Goal: Use online tool/utility: Use online tool/utility

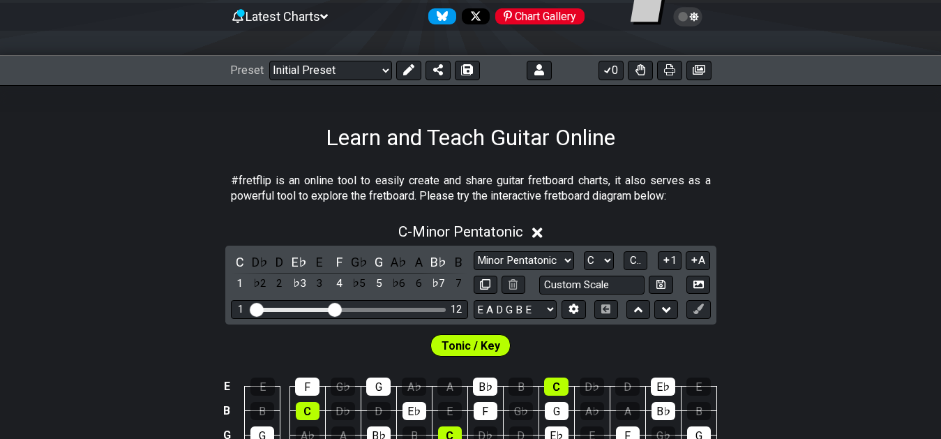
scroll to position [71, 0]
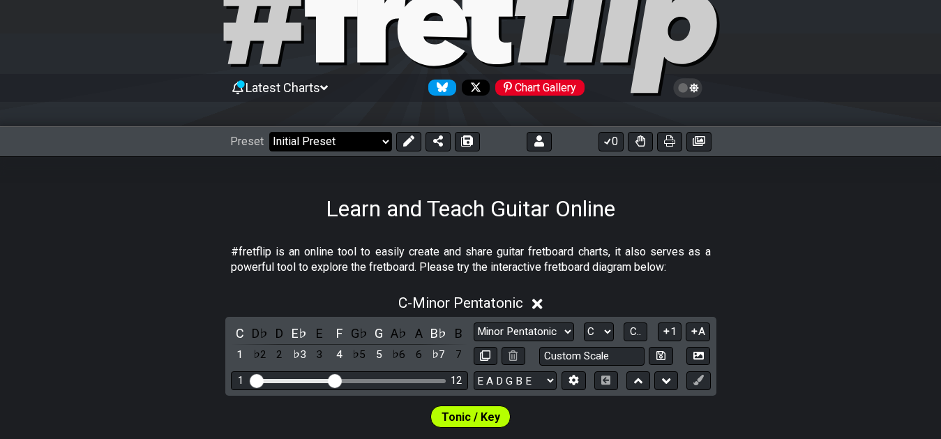
click at [269, 132] on select "Welcome to #fretflip! Initial Preset Custom Preset 7th Chord Arpeggios Template…" at bounding box center [330, 142] width 123 height 20
click option "XXX-01" at bounding box center [0, 0] width 0 height 0
select select "/welcome"
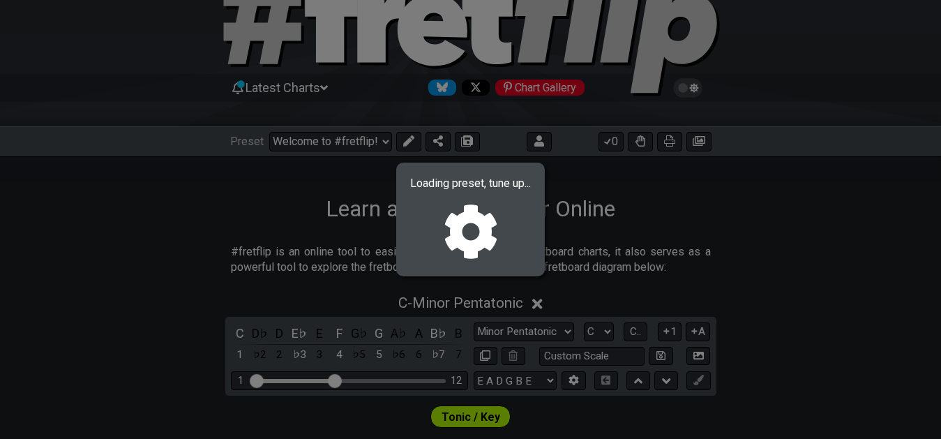
select select "F"
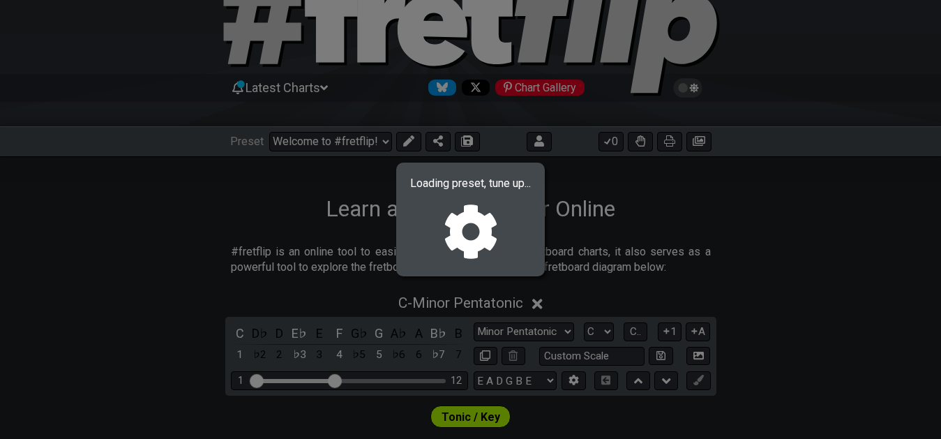
select select "F"
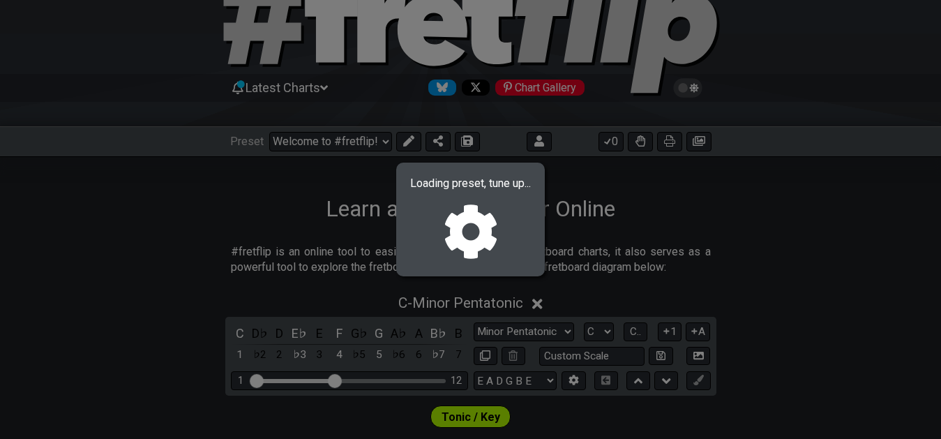
select select "F"
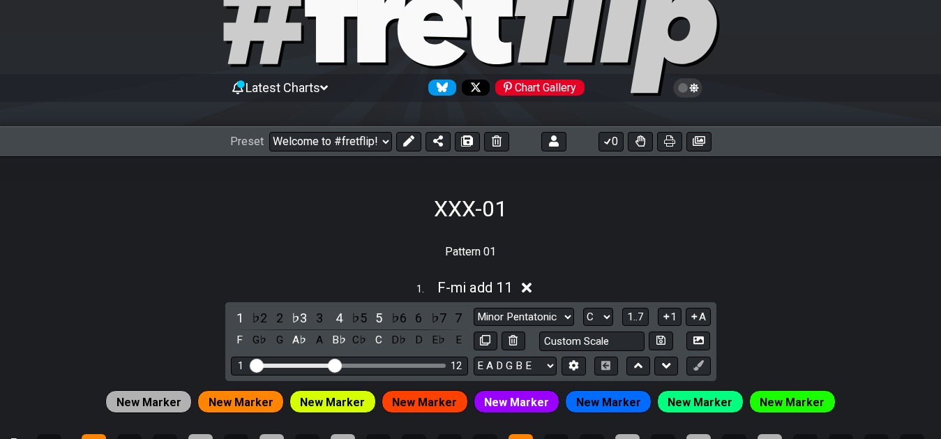
select select "/02YWF79B"
select select "mi add 11"
select select "F"
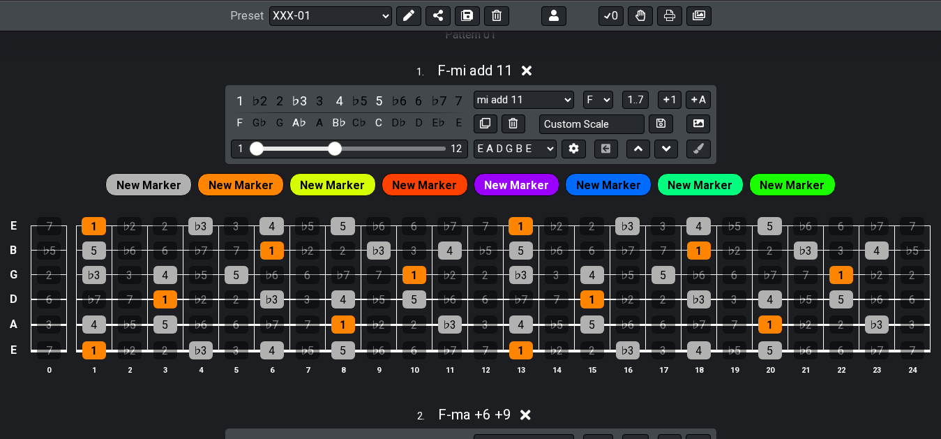
scroll to position [285, 0]
